Goal: Information Seeking & Learning: Learn about a topic

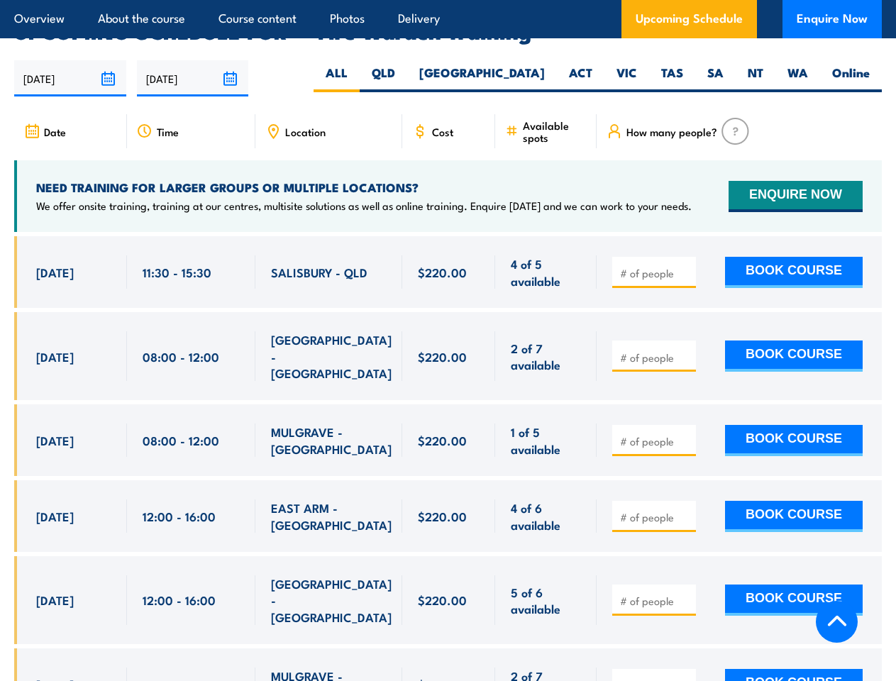
click at [448, 0] on article "Overview About the course Course content Photos Delivery Upcoming Schedule Enqu…" at bounding box center [448, 19] width 868 height 38
click at [70, 60] on input "[DATE]" at bounding box center [70, 78] width 112 height 36
click at [193, 60] on input "[DATE]" at bounding box center [193, 78] width 112 height 36
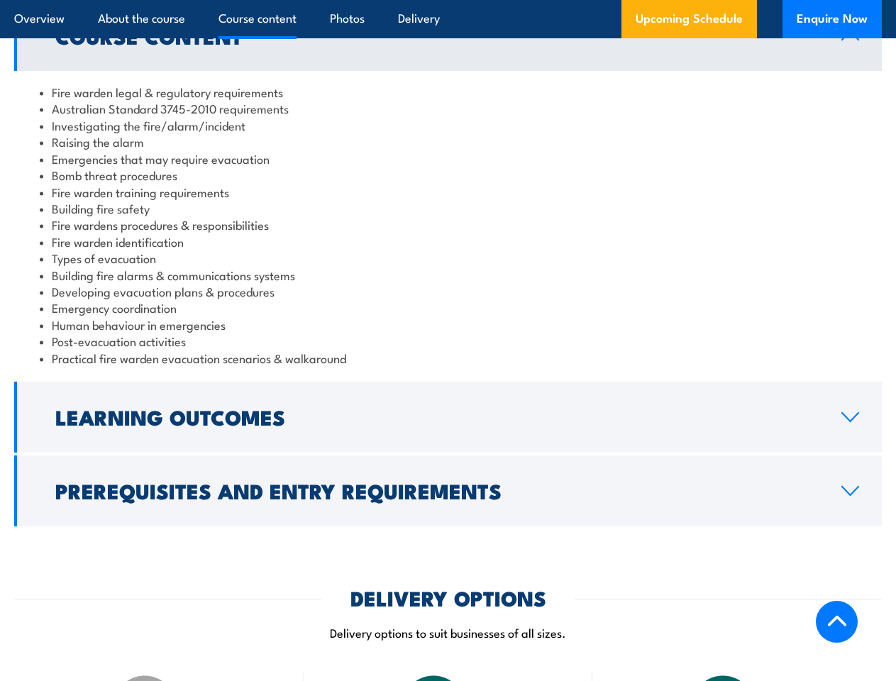
scroll to position [1472, 0]
click at [448, 0] on article "Overview About the course Course content Photos Delivery Upcoming Schedule Enqu…" at bounding box center [448, 19] width 868 height 38
click at [448, 417] on h2 "Learning Outcomes" at bounding box center [436, 416] width 763 height 18
